Goal: Task Accomplishment & Management: Manage account settings

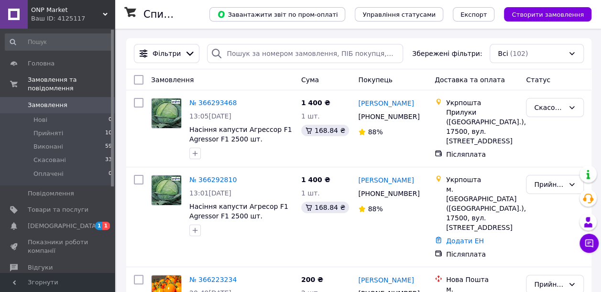
click at [54, 222] on span "[DEMOGRAPHIC_DATA]" at bounding box center [63, 226] width 71 height 9
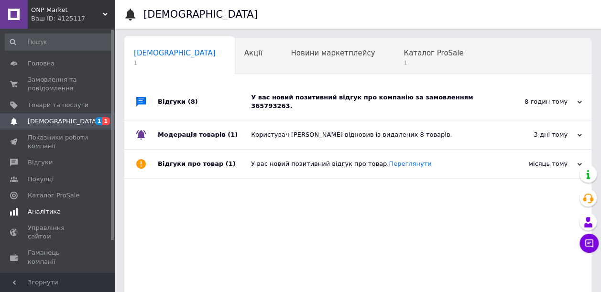
scroll to position [0, 5]
click at [579, 100] on use at bounding box center [579, 101] width 5 height 3
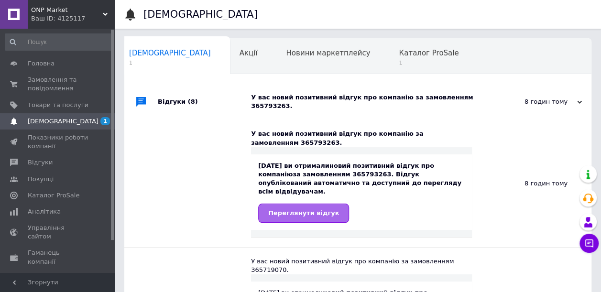
click at [304, 209] on span "Переглянути відгук" at bounding box center [303, 212] width 71 height 7
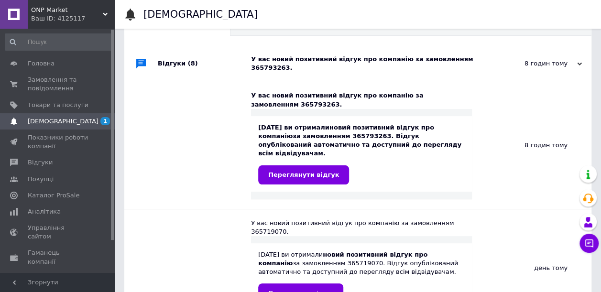
scroll to position [48, 0]
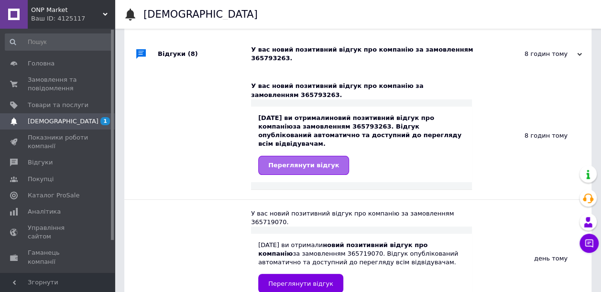
click at [330, 156] on link "Переглянути відгук" at bounding box center [303, 165] width 91 height 19
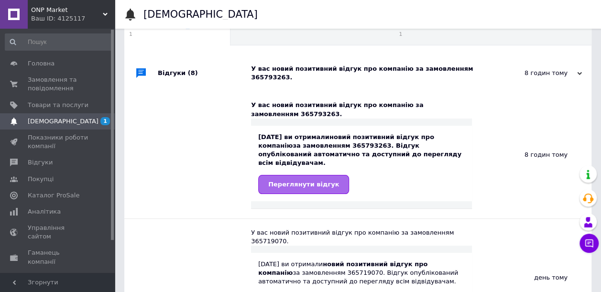
scroll to position [0, 0]
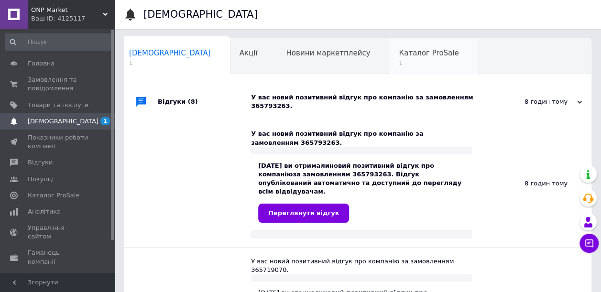
click at [389, 44] on div "Каталог ProSale 1" at bounding box center [433, 57] width 88 height 36
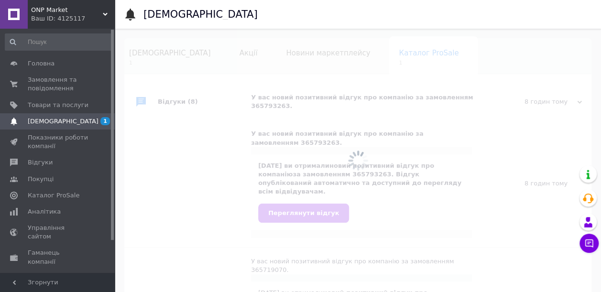
scroll to position [0, 7]
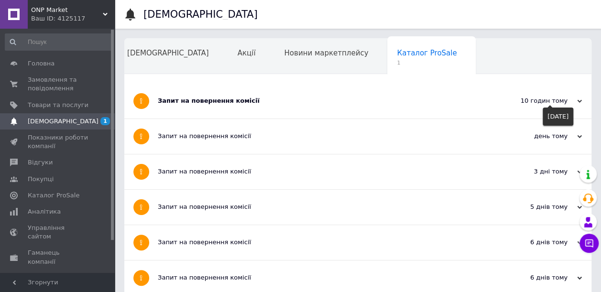
click at [577, 101] on icon at bounding box center [579, 101] width 5 height 5
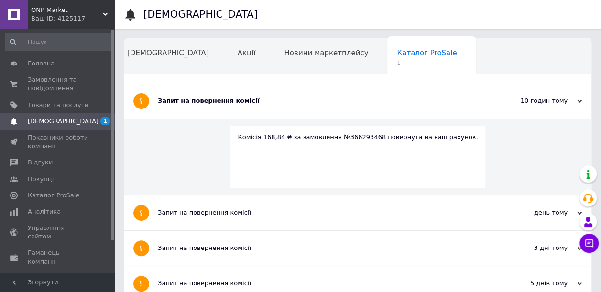
click at [278, 161] on div "Комісія 168,84 ₴ за замовлення №366293468 повернута на ваш рахунок." at bounding box center [357, 157] width 254 height 62
click at [42, 85] on span "Замовлення та повідомлення" at bounding box center [58, 84] width 61 height 17
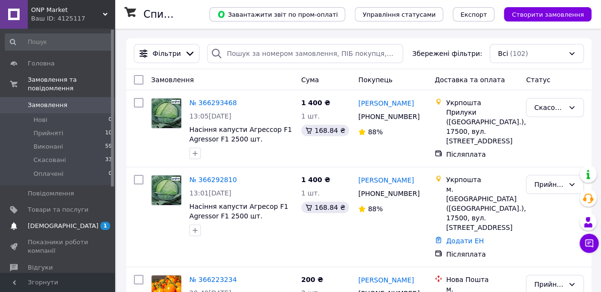
click at [50, 222] on span "[DEMOGRAPHIC_DATA]" at bounding box center [63, 226] width 71 height 9
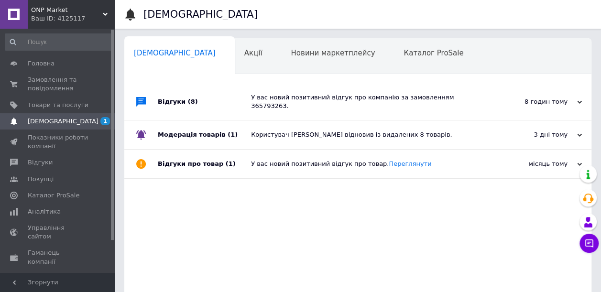
scroll to position [0, 5]
click at [579, 163] on use at bounding box center [579, 164] width 5 height 3
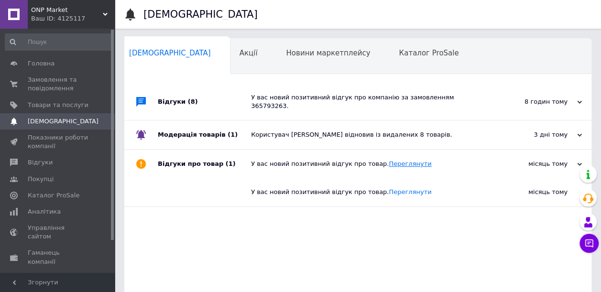
click at [402, 160] on link "Переглянути" at bounding box center [410, 163] width 43 height 7
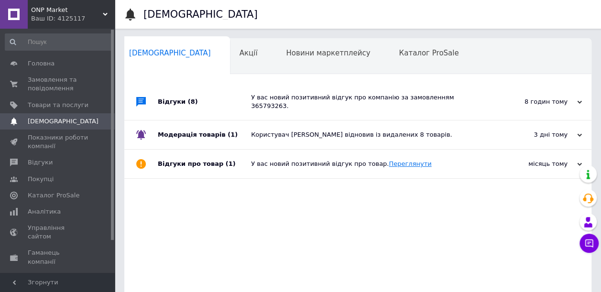
click at [392, 160] on link "Переглянути" at bounding box center [410, 163] width 43 height 7
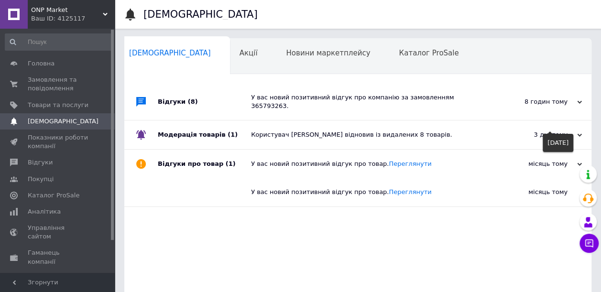
click at [579, 133] on use at bounding box center [579, 134] width 5 height 3
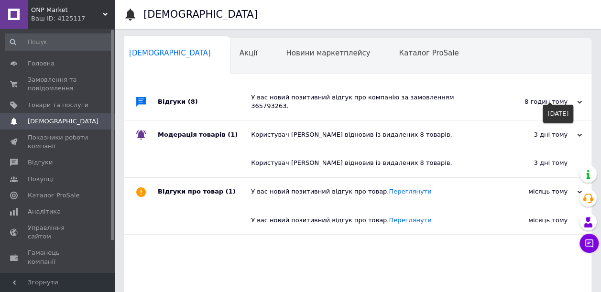
click at [579, 100] on icon at bounding box center [579, 102] width 5 height 5
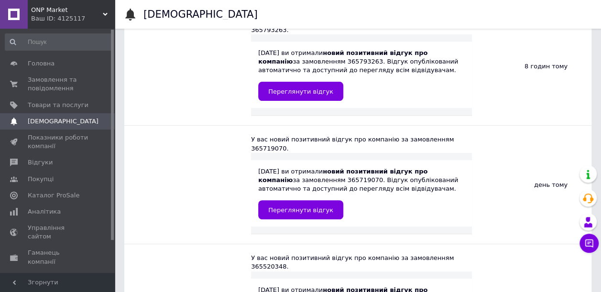
scroll to position [191, 0]
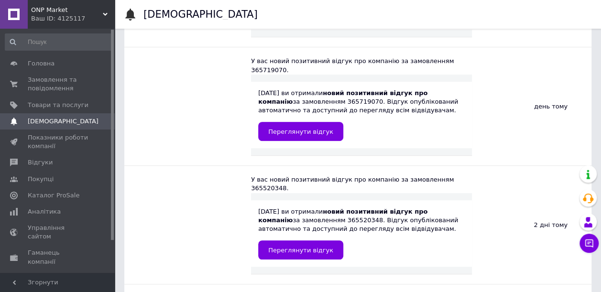
click at [58, 121] on span "[DEMOGRAPHIC_DATA]" at bounding box center [63, 121] width 71 height 9
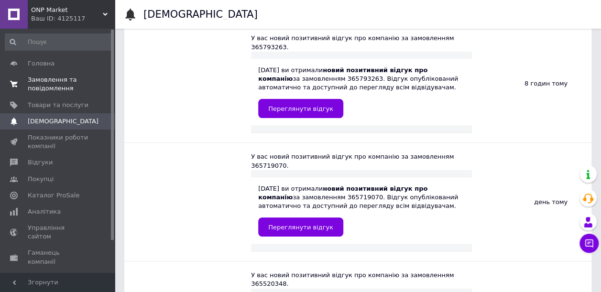
click at [55, 90] on span "Замовлення та повідомлення" at bounding box center [58, 84] width 61 height 17
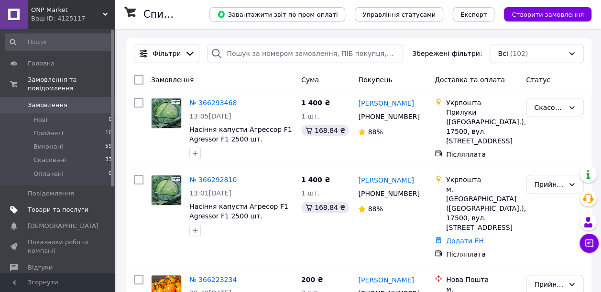
click at [59, 206] on span "Товари та послуги" at bounding box center [58, 210] width 61 height 9
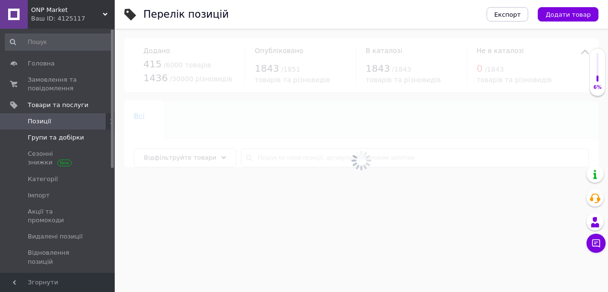
click at [55, 140] on span "Групи та добірки" at bounding box center [56, 137] width 56 height 9
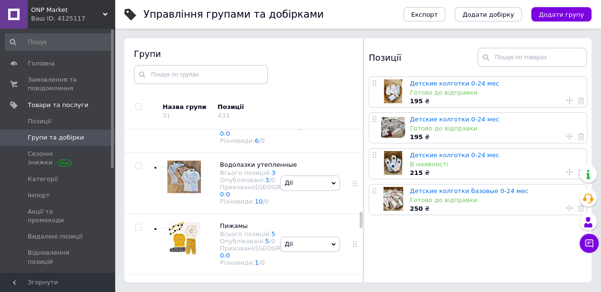
scroll to position [789, 0]
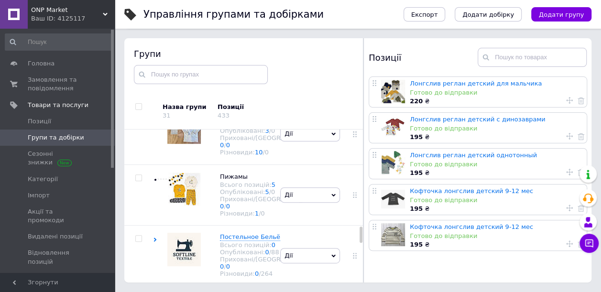
scroll to position [980, 0]
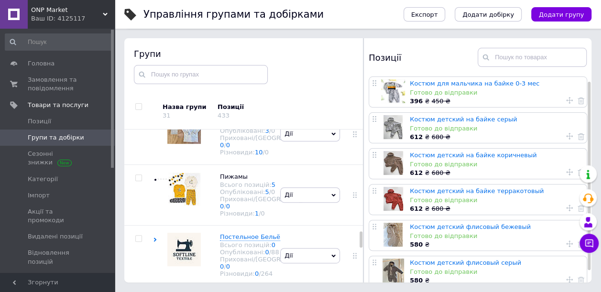
scroll to position [18, 0]
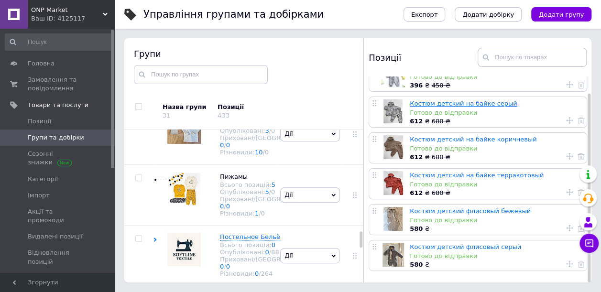
click at [443, 102] on link "Костюм детский на байке серый" at bounding box center [464, 103] width 108 height 7
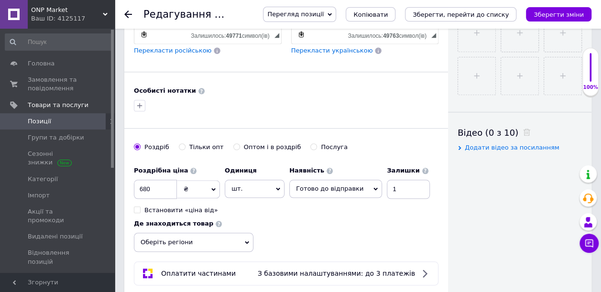
scroll to position [430, 0]
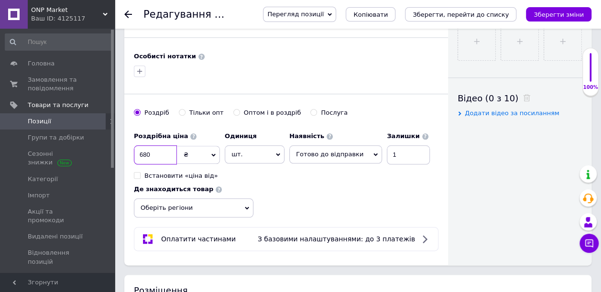
click at [170, 145] on input "680" at bounding box center [155, 154] width 43 height 19
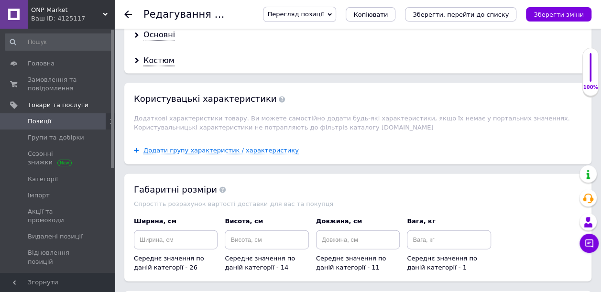
scroll to position [1147, 0]
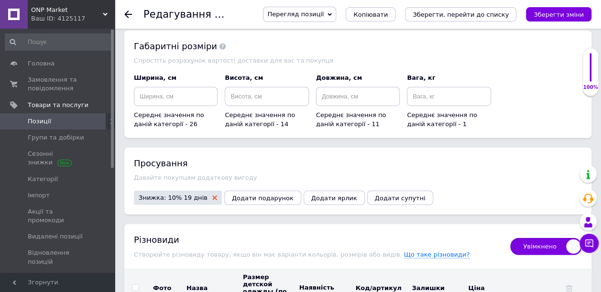
type input "650"
click at [212, 195] on icon at bounding box center [214, 197] width 5 height 5
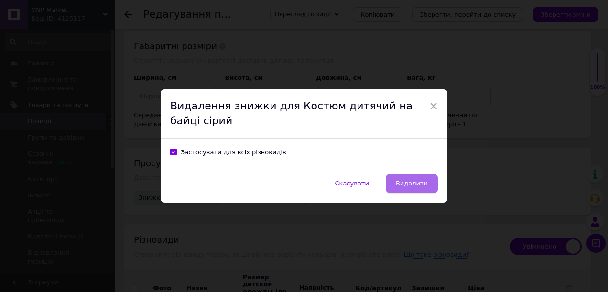
click at [408, 184] on span "Видалити" at bounding box center [412, 183] width 32 height 7
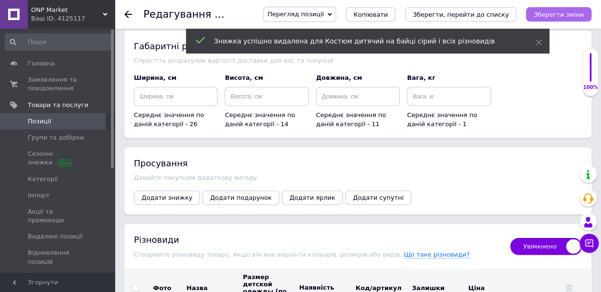
click at [564, 14] on icon "Зберегти зміни" at bounding box center [558, 14] width 50 height 7
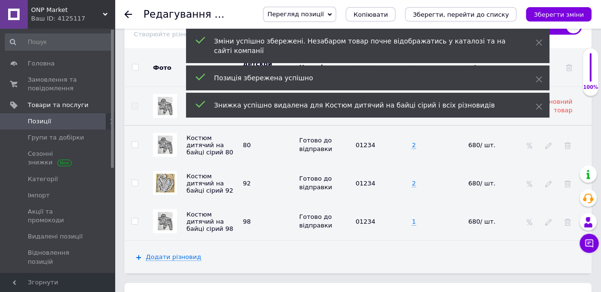
scroll to position [1325, 0]
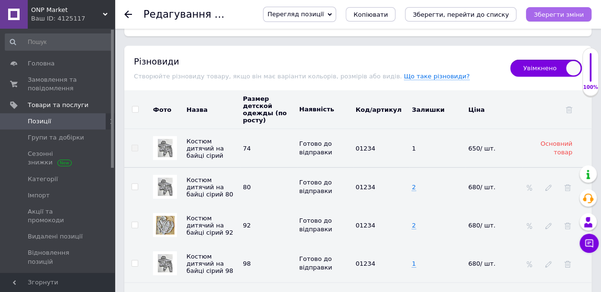
click at [545, 12] on icon "Зберегти зміни" at bounding box center [558, 14] width 50 height 7
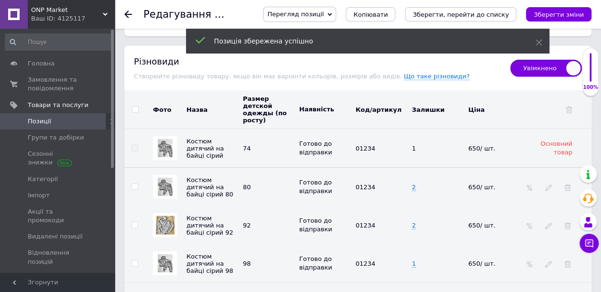
click at [131, 15] on icon at bounding box center [128, 15] width 8 height 8
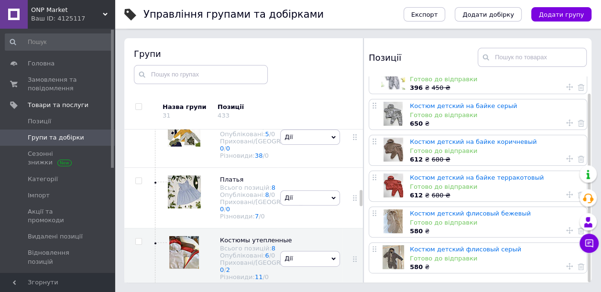
scroll to position [18, 0]
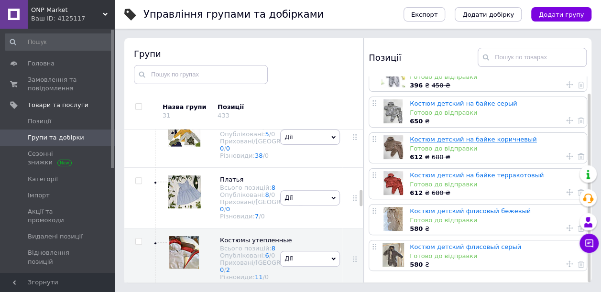
click at [453, 139] on link "Костюм детский на байке коричневый" at bounding box center [473, 139] width 127 height 7
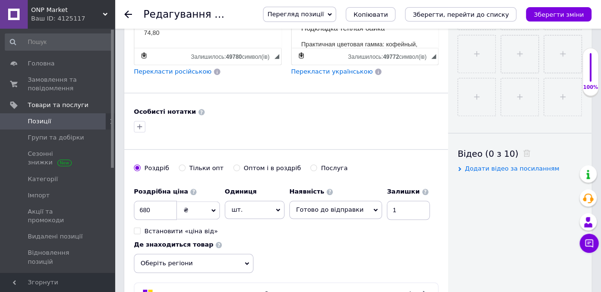
scroll to position [382, 0]
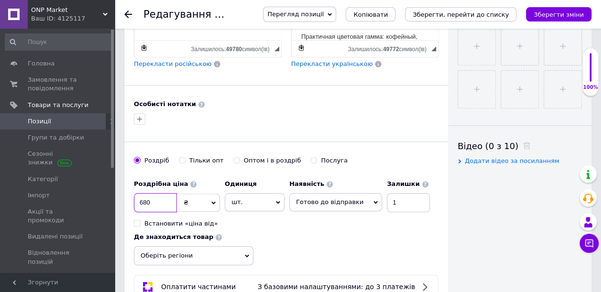
drag, startPoint x: 165, startPoint y: 186, endPoint x: 159, endPoint y: 182, distance: 7.8
click at [164, 193] on input "680" at bounding box center [155, 202] width 43 height 19
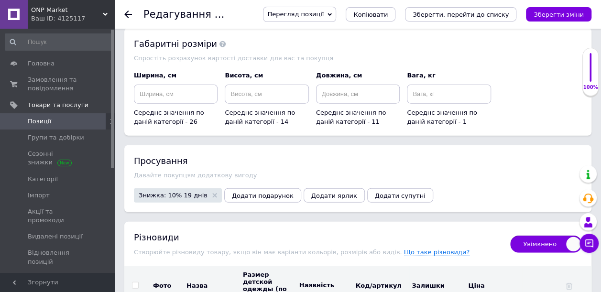
scroll to position [1195, 0]
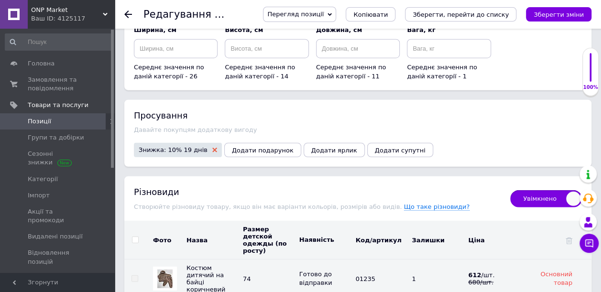
type input "650"
click at [212, 148] on icon at bounding box center [214, 150] width 5 height 5
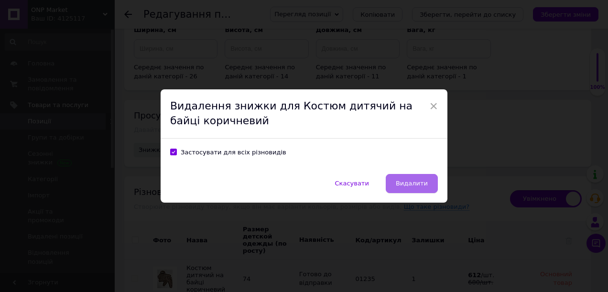
click at [420, 182] on span "Видалити" at bounding box center [412, 183] width 32 height 7
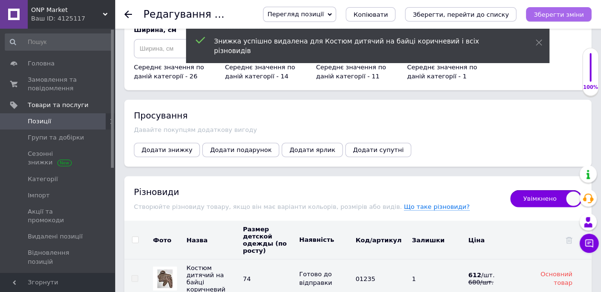
click at [570, 20] on button "Зберегти зміни" at bounding box center [558, 14] width 65 height 14
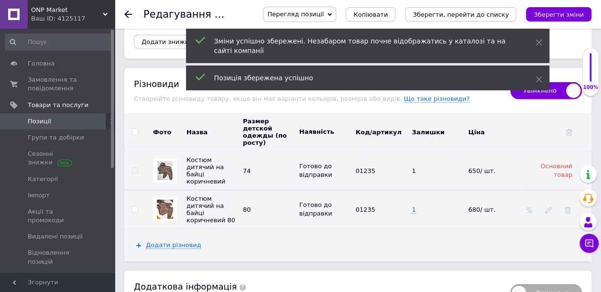
scroll to position [1338, 0]
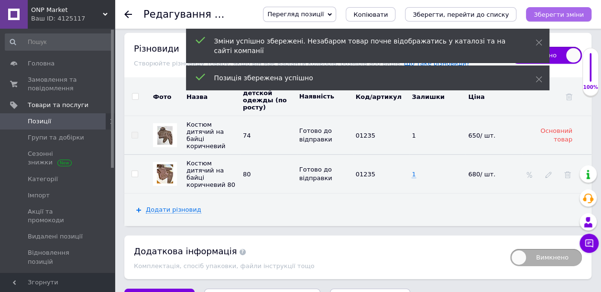
click at [553, 11] on icon "Зберегти зміни" at bounding box center [558, 14] width 50 height 7
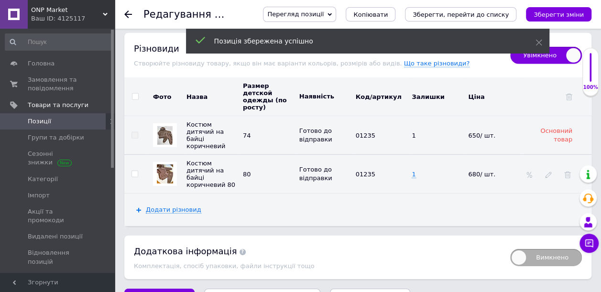
click at [454, 162] on td "1" at bounding box center [437, 174] width 56 height 39
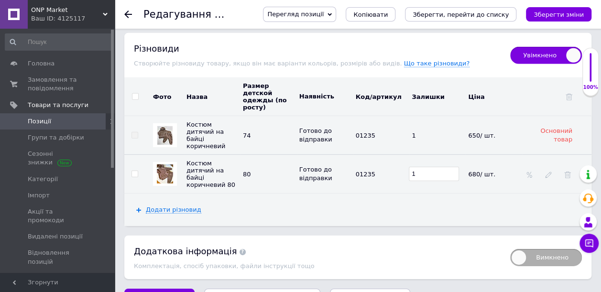
click at [468, 164] on td "680/ шт." at bounding box center [494, 174] width 56 height 39
click at [549, 14] on icon "Зберегти зміни" at bounding box center [558, 14] width 50 height 7
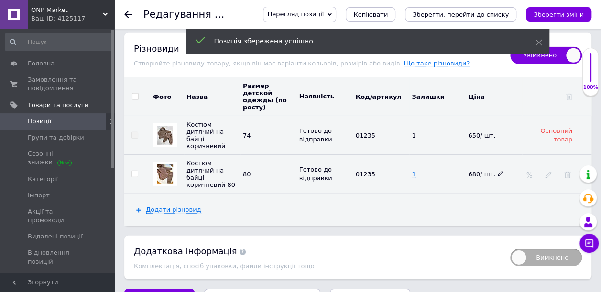
click at [498, 171] on icon at bounding box center [501, 174] width 6 height 6
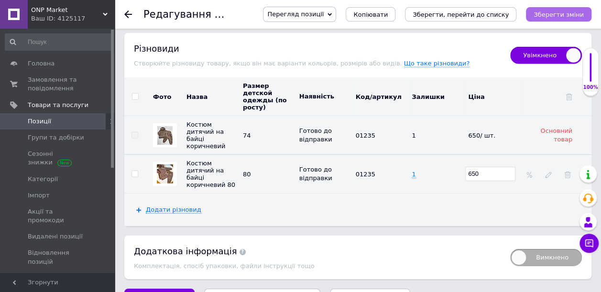
type input "650"
click at [559, 12] on icon "Зберегти зміни" at bounding box center [558, 14] width 50 height 7
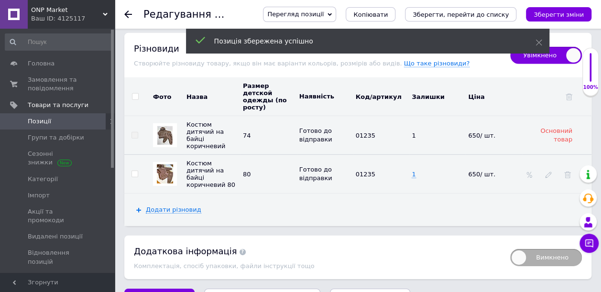
scroll to position [1347, 0]
click at [130, 14] on use at bounding box center [128, 15] width 8 height 8
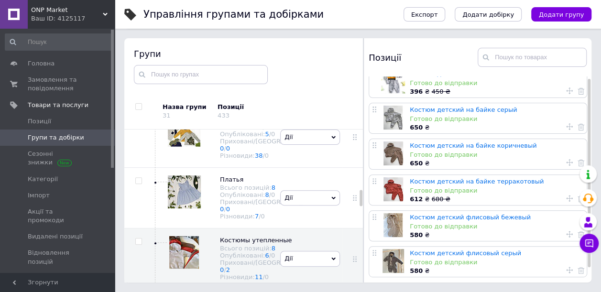
scroll to position [18, 0]
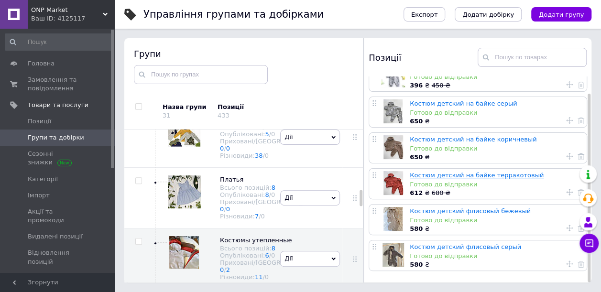
click at [449, 172] on link "Костюм детский на байке терракотовый" at bounding box center [477, 175] width 134 height 7
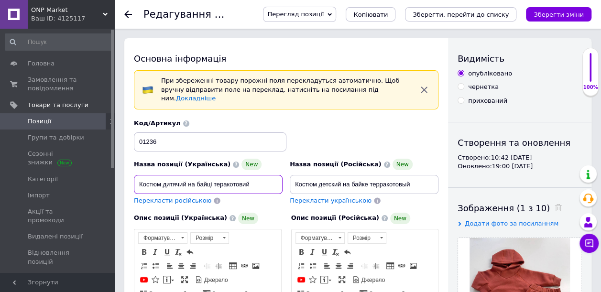
click at [185, 175] on input "Костюм дитячий на байці теракотовий" at bounding box center [208, 184] width 149 height 19
click at [188, 175] on input "Костюм на байці теракотовий" at bounding box center [208, 184] width 149 height 19
type input "Костюм на байці дитячий теракотовий"
click at [178, 197] on span "Перекласти російською" at bounding box center [172, 200] width 77 height 7
type input "Костюм на байке детский терракотовый"
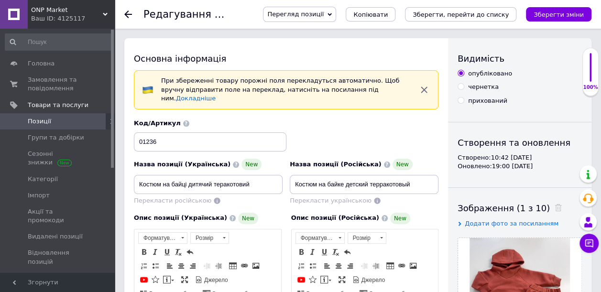
click at [563, 16] on icon "Зберегти зміни" at bounding box center [558, 14] width 50 height 7
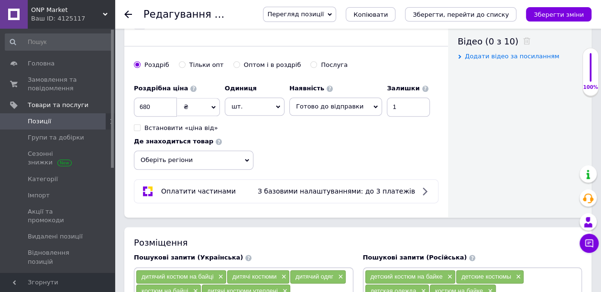
scroll to position [487, 0]
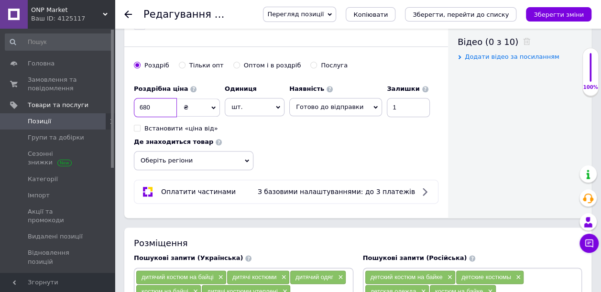
click at [158, 98] on input "680" at bounding box center [155, 107] width 43 height 19
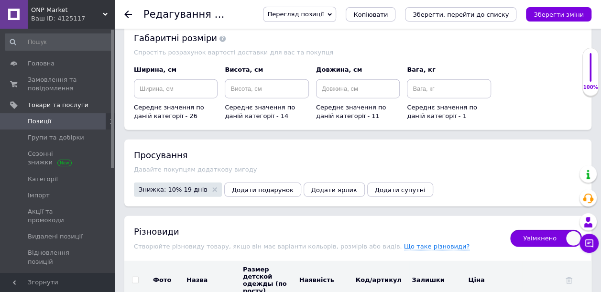
scroll to position [1203, 0]
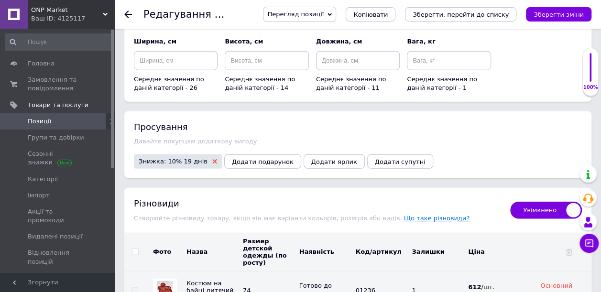
type input "650"
click at [212, 159] on icon at bounding box center [214, 161] width 5 height 5
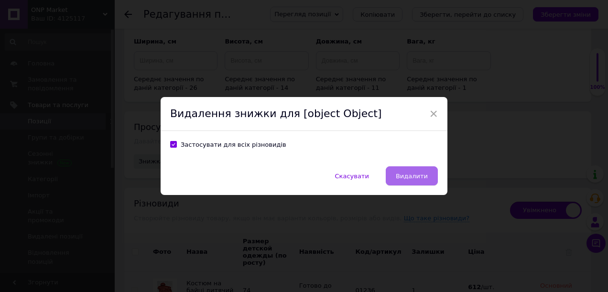
click at [413, 176] on span "Видалити" at bounding box center [412, 176] width 32 height 7
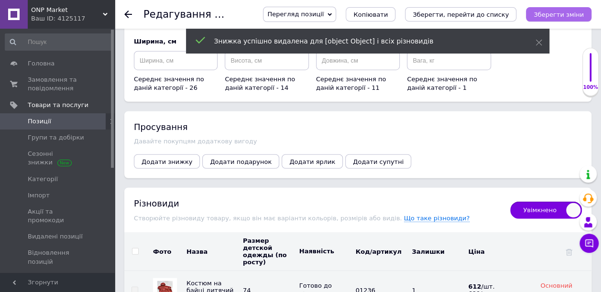
click at [545, 15] on icon "Зберегти зміни" at bounding box center [558, 14] width 50 height 7
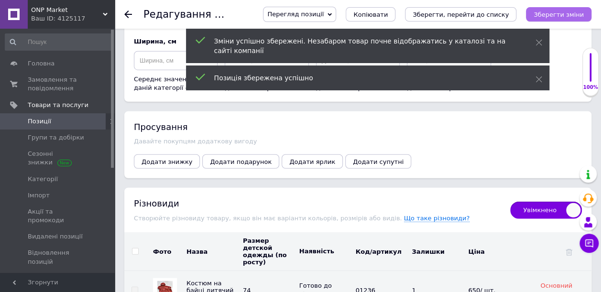
click at [545, 13] on icon "Зберегти зміни" at bounding box center [558, 14] width 50 height 7
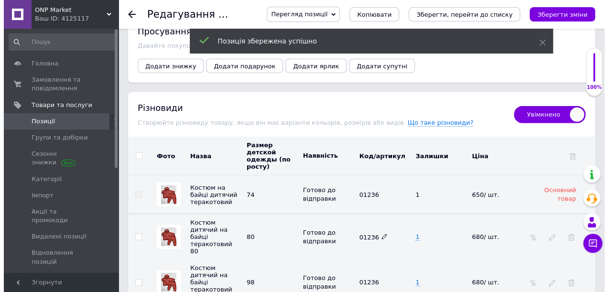
scroll to position [1395, 0]
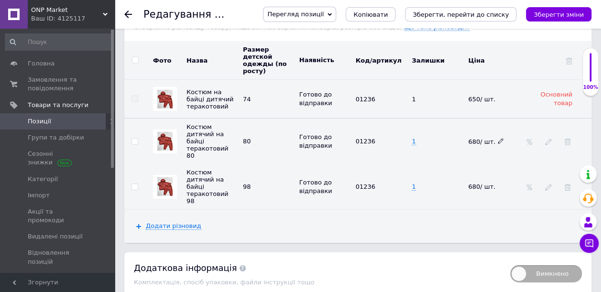
click at [498, 138] on icon at bounding box center [501, 141] width 6 height 6
type input "650"
click at [502, 164] on td "680/ шт." at bounding box center [494, 186] width 56 height 45
click at [498, 184] on icon at bounding box center [501, 187] width 6 height 6
type input "650"
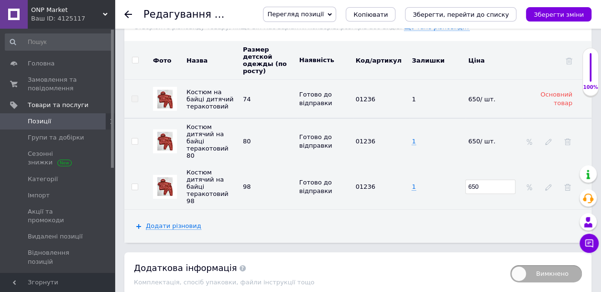
click at [461, 210] on div "Додати різновид" at bounding box center [357, 226] width 467 height 33
click at [549, 139] on icon at bounding box center [548, 142] width 7 height 7
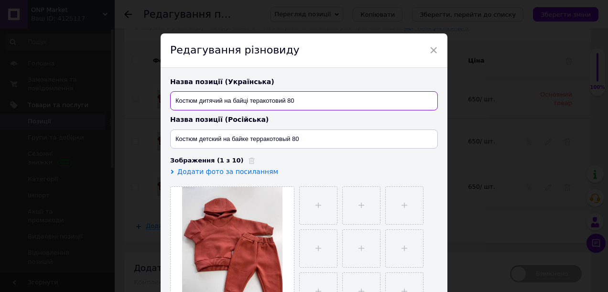
click at [221, 105] on input "Костюм дитячий на байці теракотовий 80" at bounding box center [304, 100] width 268 height 19
click at [223, 98] on input "Костюм на байці теракотовий 80" at bounding box center [304, 100] width 268 height 19
type input "Костюм на байці дитячий теракотовий 80"
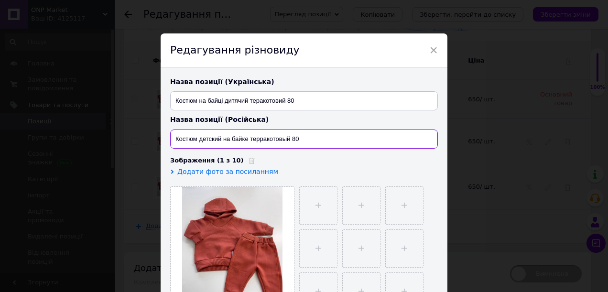
click at [222, 137] on input "Костюм детский на байке терракотовый 80" at bounding box center [304, 139] width 268 height 19
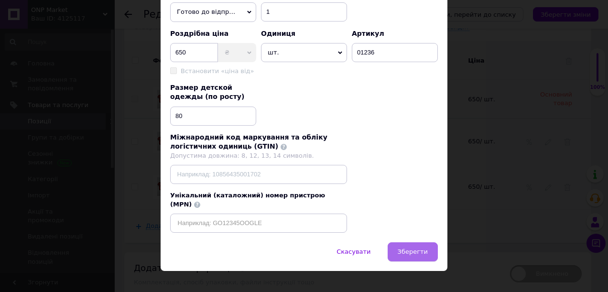
scroll to position [342, 0]
type input "Костюм на байке детский терракотовый 80"
click at [418, 248] on span "Зберегти" at bounding box center [413, 251] width 30 height 7
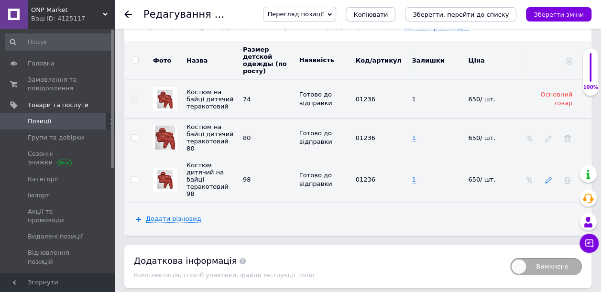
click at [551, 177] on use at bounding box center [548, 180] width 6 height 6
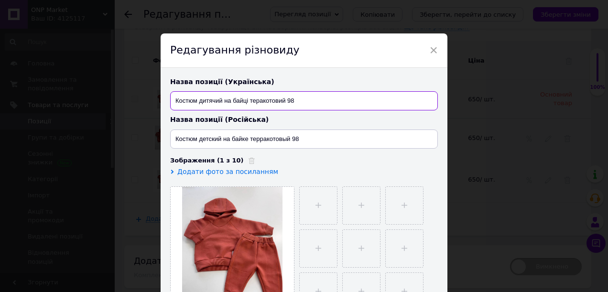
click at [222, 100] on input "Костюм дитячий на байці теракотовий 98" at bounding box center [304, 100] width 268 height 19
click at [224, 100] on input "Костюм на байці теракотовий 98" at bounding box center [304, 100] width 268 height 19
type input "Костюм на байці дитячий теракотовий 98"
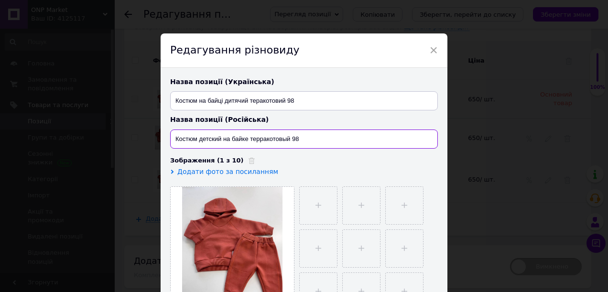
click at [221, 138] on input "Костюм детский на байке терракотовый 98" at bounding box center [304, 139] width 268 height 19
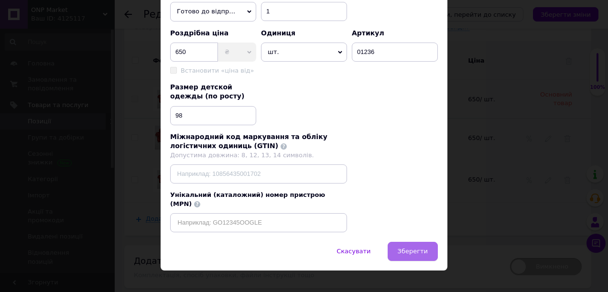
type input "Костюм на байке детский терракотовый 98"
click at [408, 248] on span "Зберегти" at bounding box center [413, 251] width 30 height 7
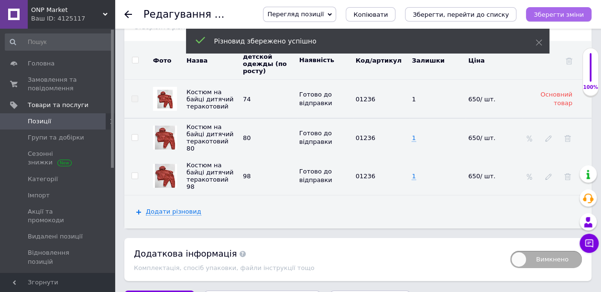
click at [574, 11] on icon "Зберегти зміни" at bounding box center [558, 14] width 50 height 7
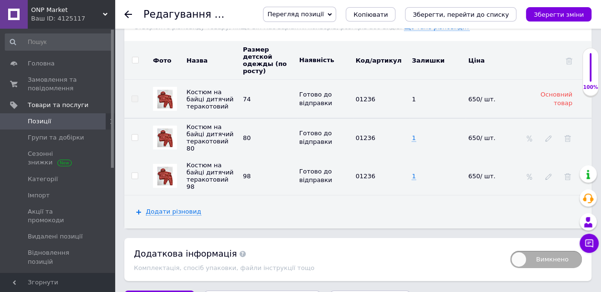
click at [129, 14] on use at bounding box center [128, 15] width 8 height 8
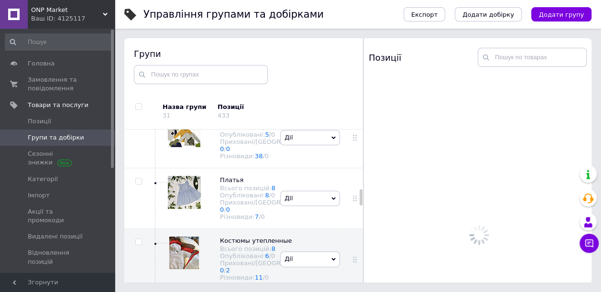
scroll to position [577, 0]
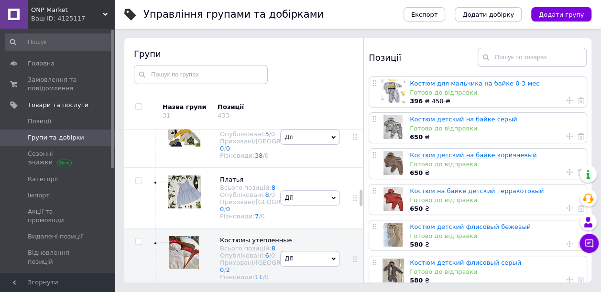
click at [450, 156] on link "Костюм детский на байке коричневый" at bounding box center [473, 155] width 127 height 7
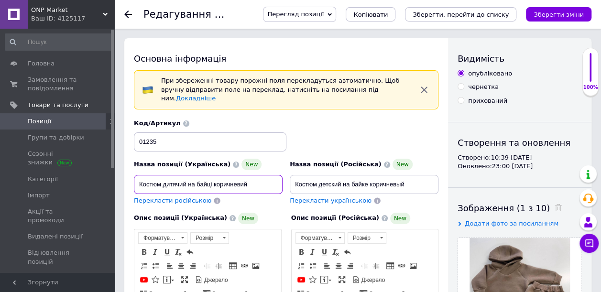
click at [188, 176] on input "Костюм дитячий на байці коричневий" at bounding box center [208, 184] width 149 height 19
click at [188, 175] on input "Костюм на байці коричневий" at bounding box center [208, 184] width 149 height 19
type input "Костюм на байці дитячий коричневий"
click at [194, 197] on span "Перекласти російською" at bounding box center [172, 200] width 77 height 7
type input "Костюм на байке детский коричневый"
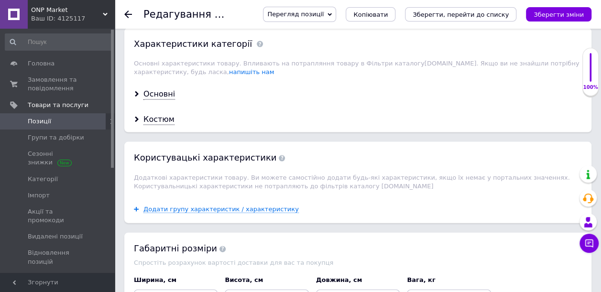
scroll to position [1147, 0]
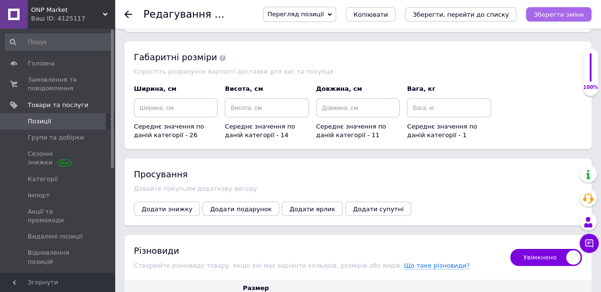
click at [573, 13] on icon "Зберегти зміни" at bounding box center [558, 14] width 50 height 7
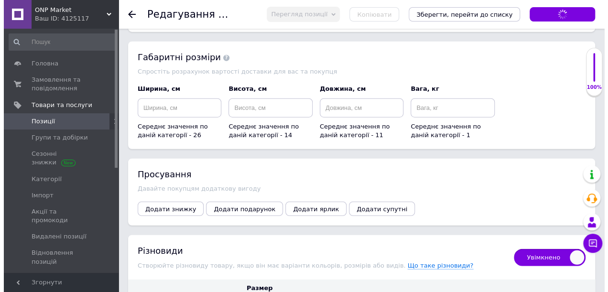
scroll to position [1355, 0]
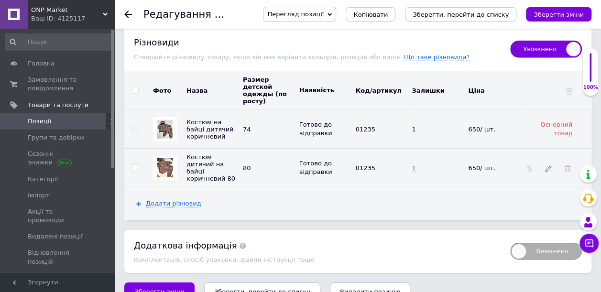
click at [547, 165] on icon at bounding box center [548, 168] width 7 height 7
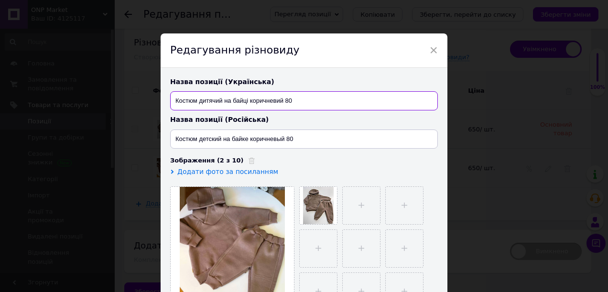
click at [223, 102] on input "Костюм дитячий на байці коричневий 80" at bounding box center [304, 100] width 268 height 19
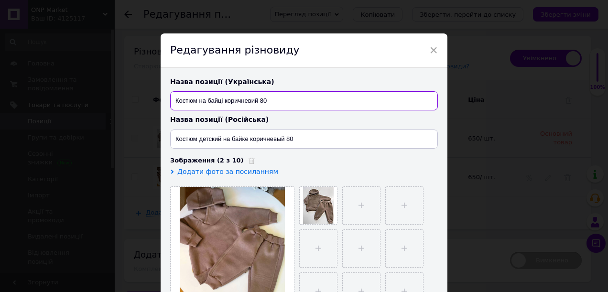
scroll to position [1365, 0]
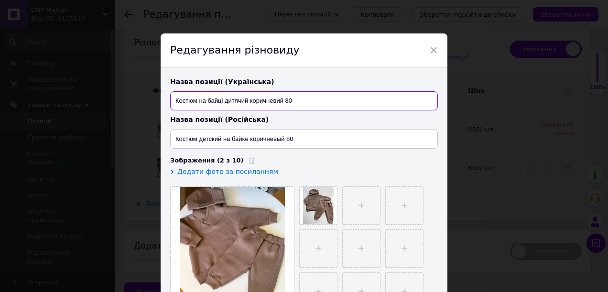
type input "Костюм на байці дитячий коричневий 80"
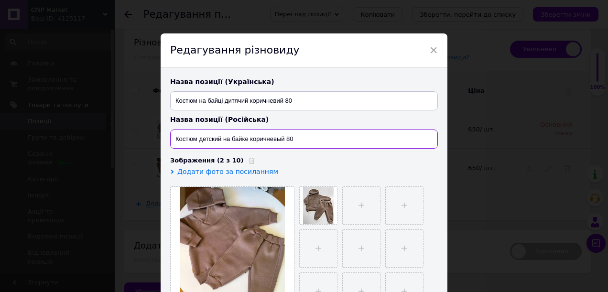
click at [221, 138] on input "Костюм детский на байке коричневый 80" at bounding box center [304, 139] width 268 height 19
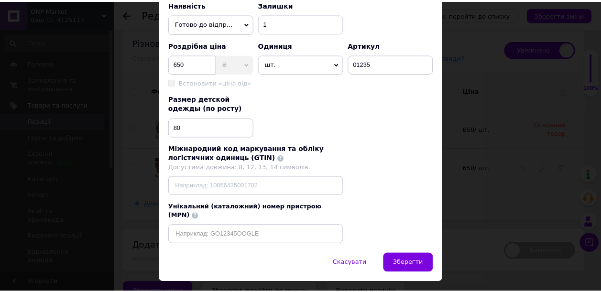
scroll to position [335, 0]
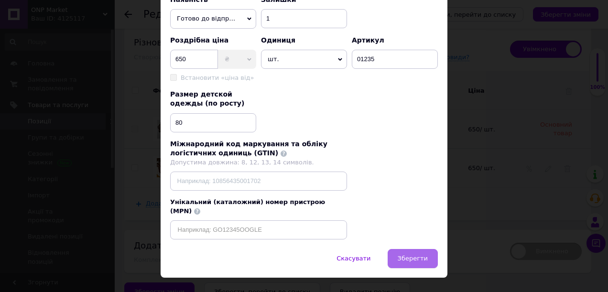
type input "Костюм на байке детский коричневый 80"
click at [401, 249] on button "Зберегти" at bounding box center [413, 258] width 50 height 19
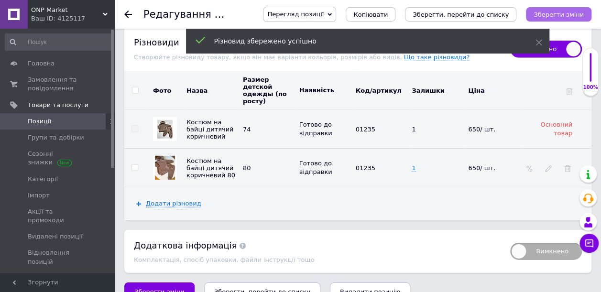
click at [565, 11] on icon "Зберегти зміни" at bounding box center [558, 14] width 50 height 7
click at [127, 13] on icon at bounding box center [128, 15] width 8 height 8
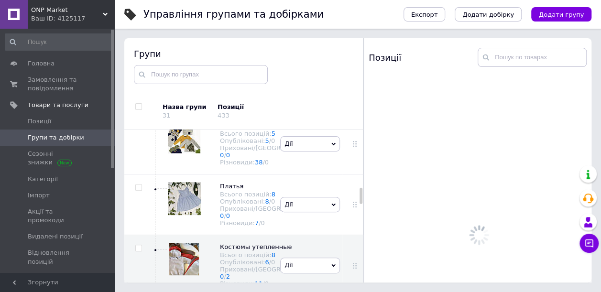
scroll to position [577, 0]
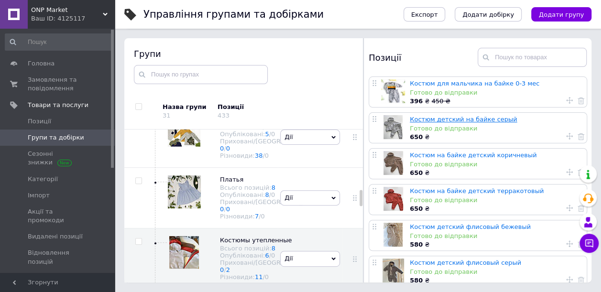
click at [444, 119] on link "Костюм детский на байке серый" at bounding box center [464, 119] width 108 height 7
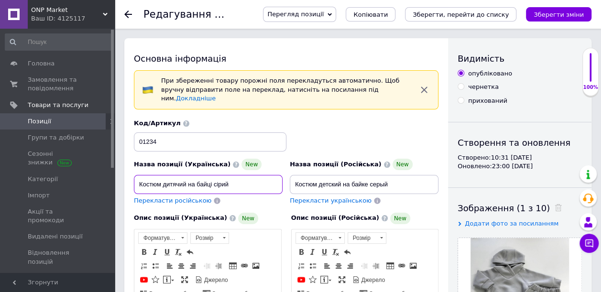
click at [189, 177] on input "Костюм дитячий на байці сірий" at bounding box center [208, 184] width 149 height 19
drag, startPoint x: 203, startPoint y: 176, endPoint x: 200, endPoint y: 167, distance: 9.1
click at [203, 175] on input "Костюм на байці сірий сірий" at bounding box center [208, 184] width 149 height 19
type input "Костюм на байці дитячий сірий"
click at [190, 197] on span "Перекласти російською" at bounding box center [172, 200] width 77 height 7
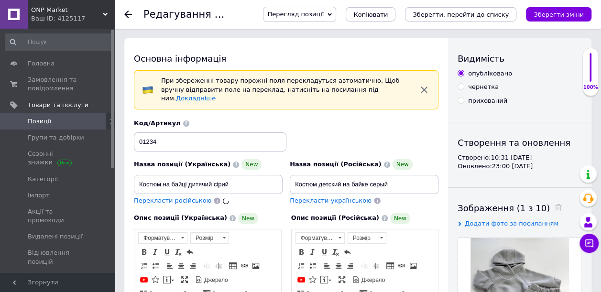
type input "Костюм на байке детский серый"
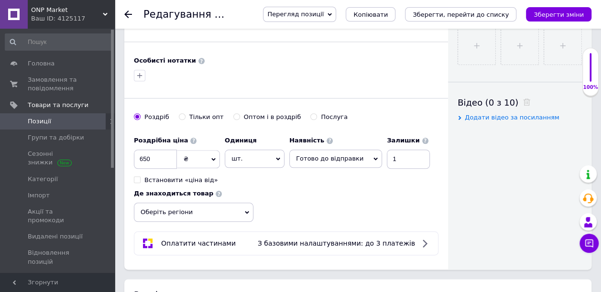
scroll to position [574, 0]
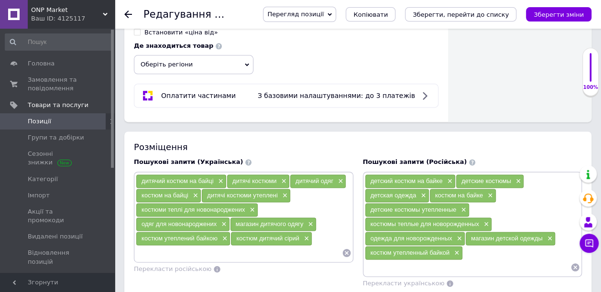
click at [555, 13] on icon "Зберегти зміни" at bounding box center [558, 14] width 50 height 7
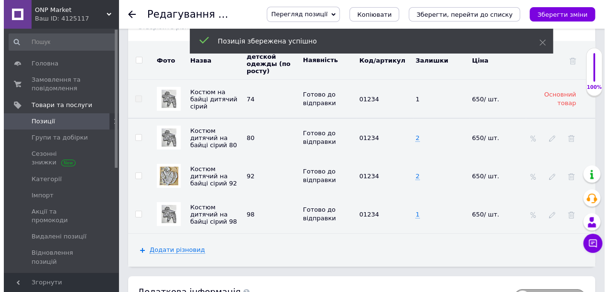
scroll to position [1395, 0]
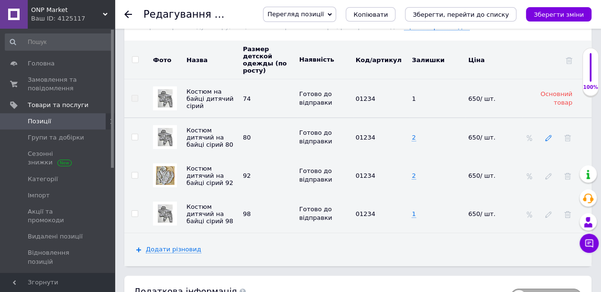
click at [547, 135] on icon at bounding box center [548, 138] width 7 height 7
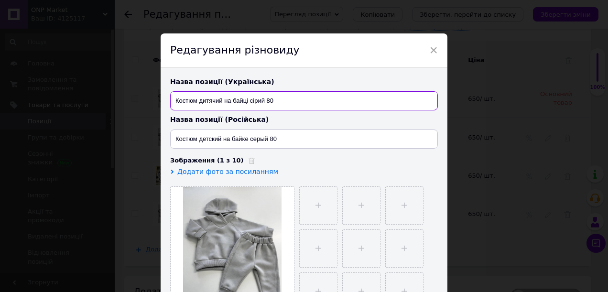
click at [222, 100] on input "Костюм дитячий на байці сірий 80" at bounding box center [304, 100] width 268 height 19
type input "Костюм на байці сірий 80"
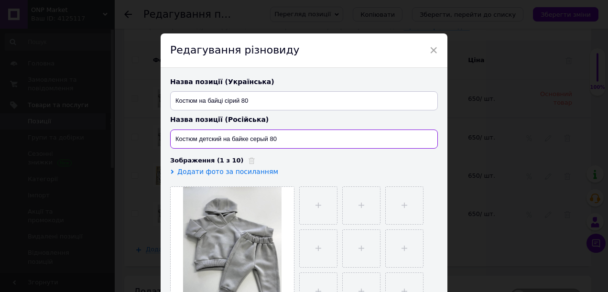
click at [221, 139] on input "Костюм детский на байке серый 80" at bounding box center [304, 139] width 268 height 19
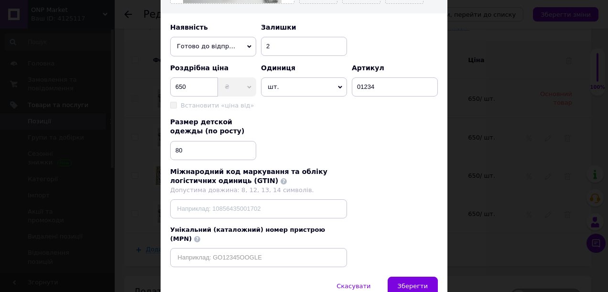
scroll to position [342, 0]
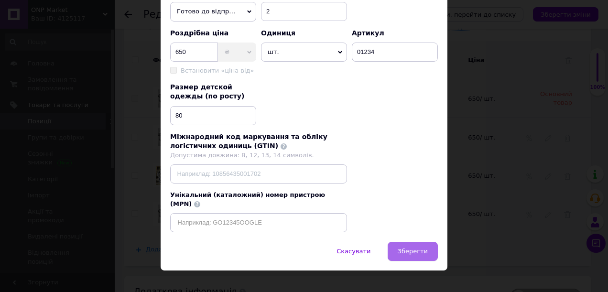
type input "Костюм на байке серый 80"
click at [419, 248] on span "Зберегти" at bounding box center [413, 251] width 30 height 7
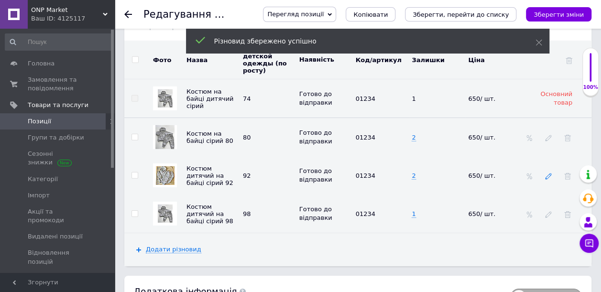
click at [547, 173] on icon at bounding box center [548, 176] width 7 height 7
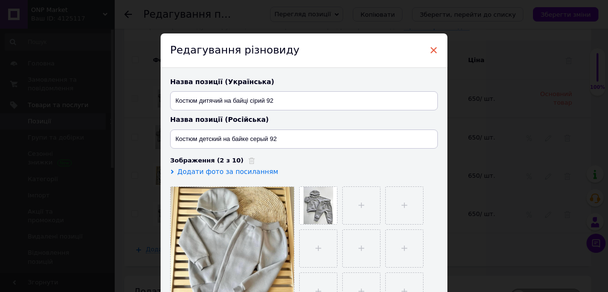
click at [432, 51] on span "×" at bounding box center [433, 50] width 9 height 16
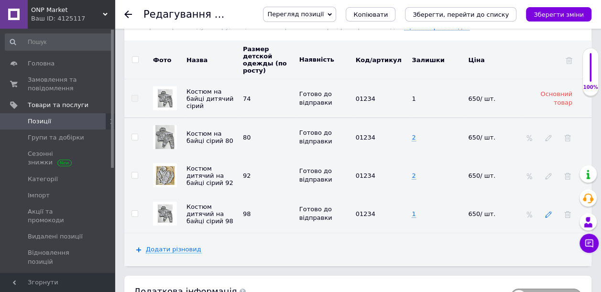
click at [550, 211] on icon at bounding box center [548, 214] width 7 height 7
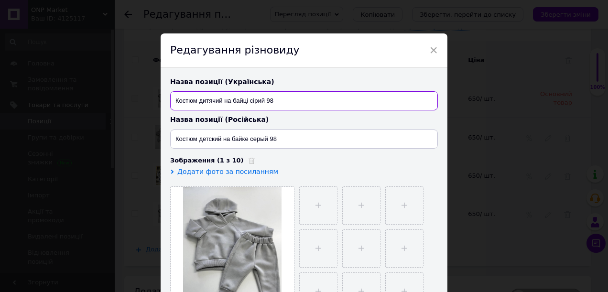
click at [223, 100] on input "Костюм дитячий на байці сірий 98" at bounding box center [304, 100] width 268 height 19
type input "Костюм на байці дитячий сірий 98"
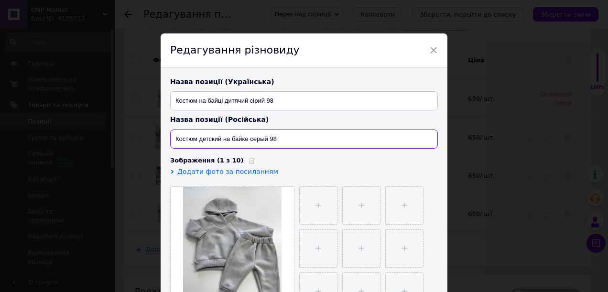
click at [223, 139] on input "Костюм детский на байке серый 98" at bounding box center [304, 139] width 268 height 19
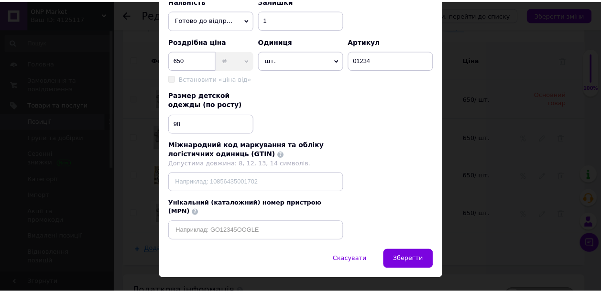
scroll to position [335, 0]
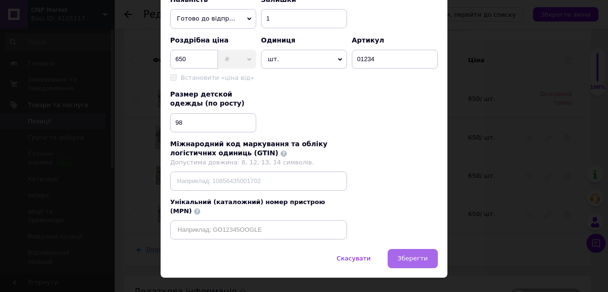
type input "Костюм на байке детский серый 98"
click at [417, 255] on span "Зберегти" at bounding box center [413, 258] width 30 height 7
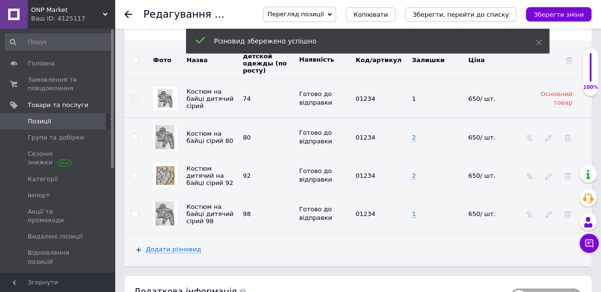
click at [558, 12] on icon "Зберегти зміни" at bounding box center [558, 14] width 50 height 7
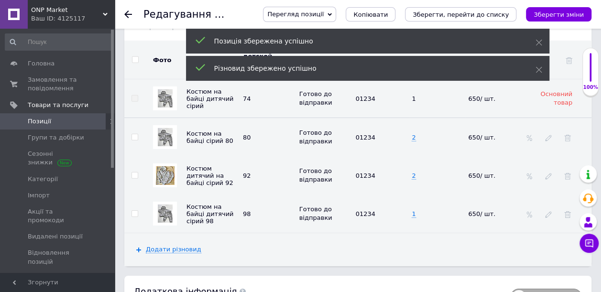
click at [128, 16] on icon at bounding box center [128, 15] width 8 height 8
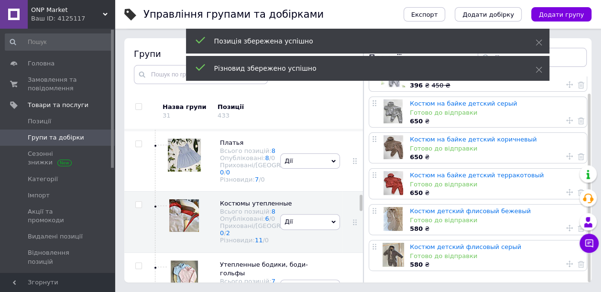
scroll to position [625, 0]
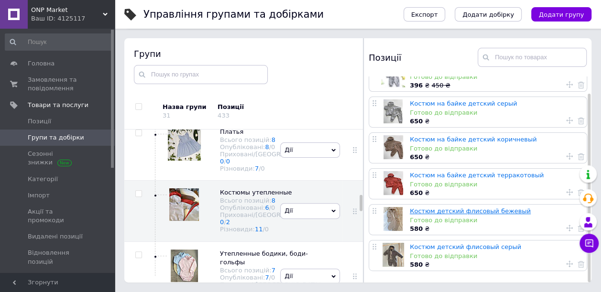
click at [456, 209] on link "Костюм детский флисовый бежевый" at bounding box center [470, 210] width 121 height 7
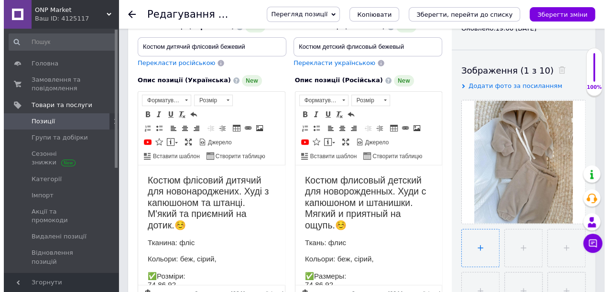
scroll to position [143, 0]
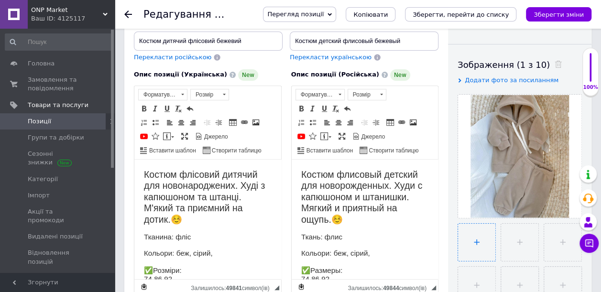
click at [476, 239] on input "file" at bounding box center [476, 242] width 37 height 37
type input "C:\fakepath\photo_1_2025-10-12_23-52-35.jpg"
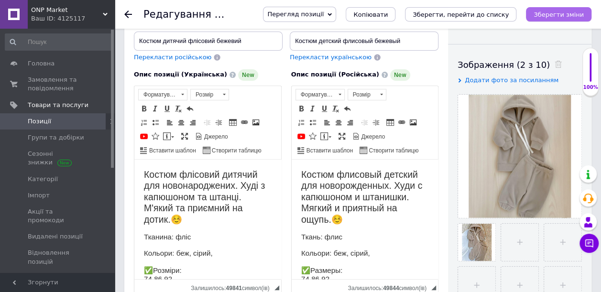
click at [551, 16] on icon "Зберегти зміни" at bounding box center [558, 14] width 50 height 7
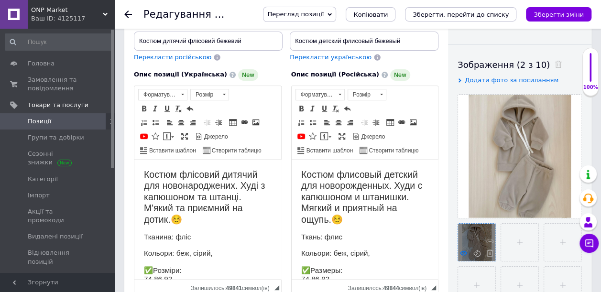
click at [464, 251] on icon at bounding box center [463, 252] width 7 height 7
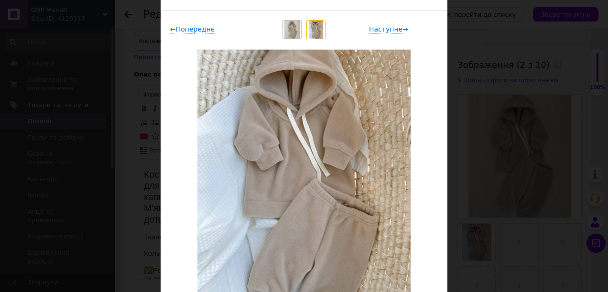
scroll to position [48, 0]
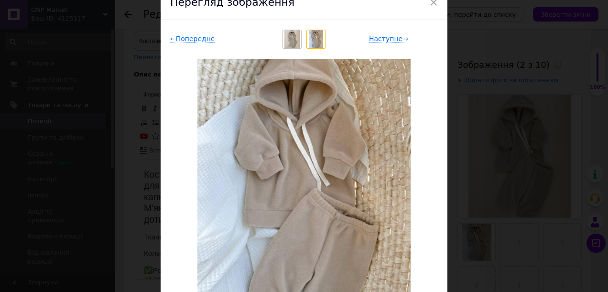
click at [293, 39] on img at bounding box center [291, 39] width 15 height 18
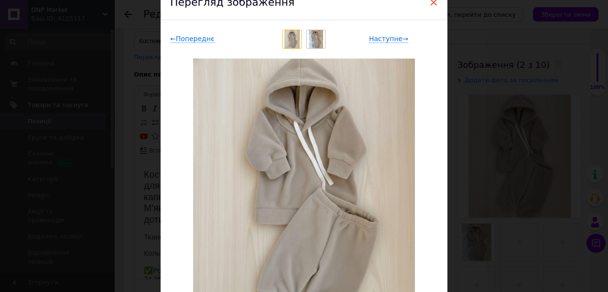
click at [432, 3] on span "×" at bounding box center [433, 2] width 9 height 16
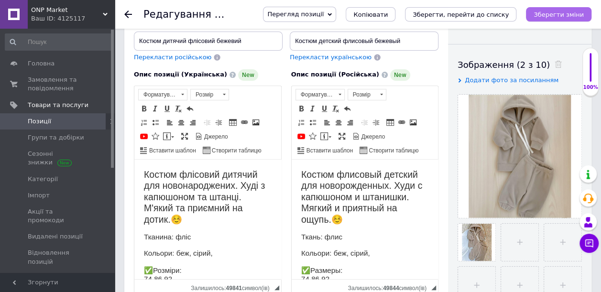
click at [566, 11] on icon "Зберегти зміни" at bounding box center [558, 14] width 50 height 7
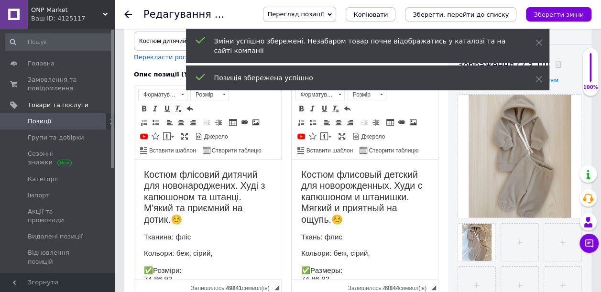
click at [124, 14] on icon at bounding box center [128, 15] width 8 height 8
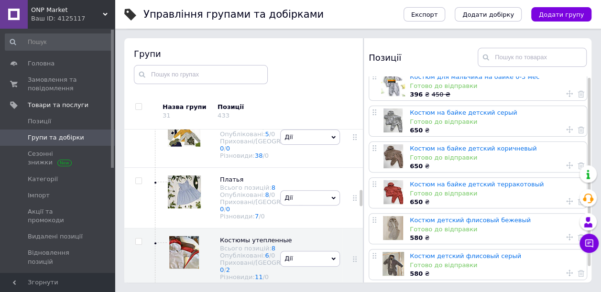
scroll to position [18, 0]
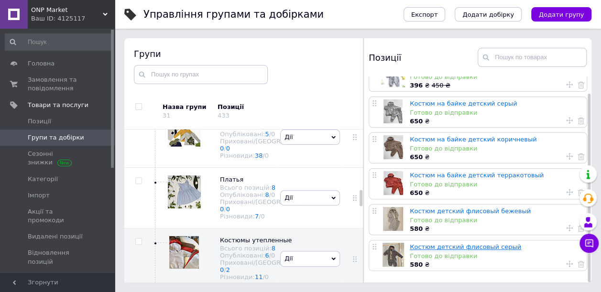
click at [431, 243] on link "Костюм детский флисовый серый" at bounding box center [465, 246] width 111 height 7
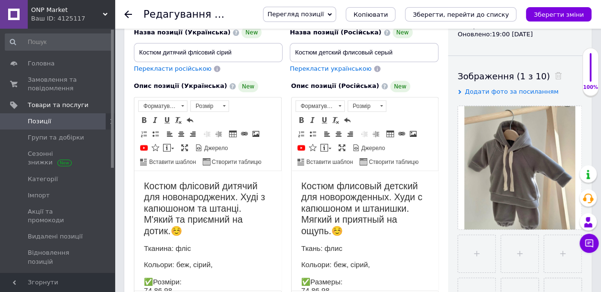
scroll to position [143, 0]
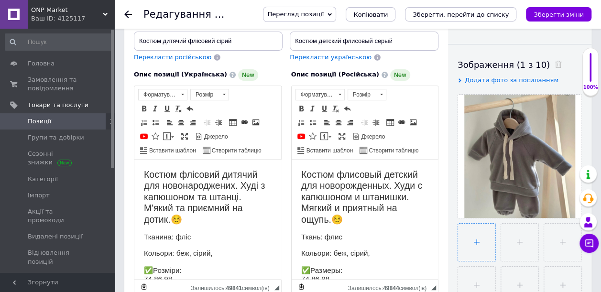
click at [487, 241] on input "file" at bounding box center [476, 242] width 37 height 37
type input "C:\fakepath\photo_2_2025-10-12_23-52-35.jpg"
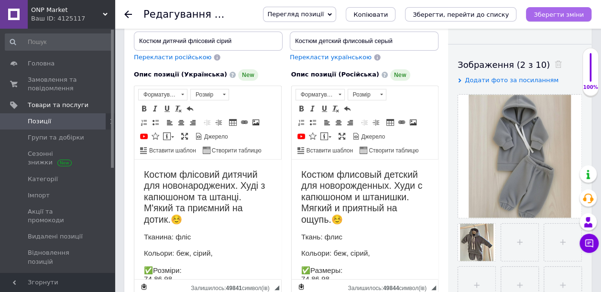
click at [574, 11] on icon "Зберегти зміни" at bounding box center [558, 14] width 50 height 7
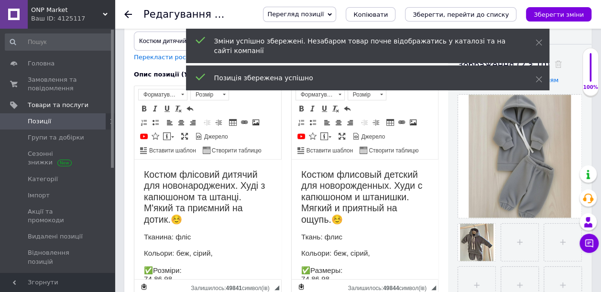
click at [130, 11] on icon at bounding box center [128, 15] width 8 height 8
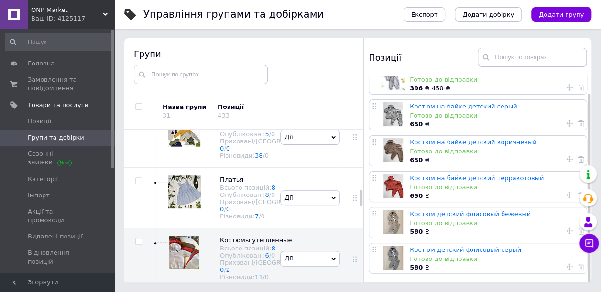
scroll to position [18, 0]
